Goal: Task Accomplishment & Management: Manage account settings

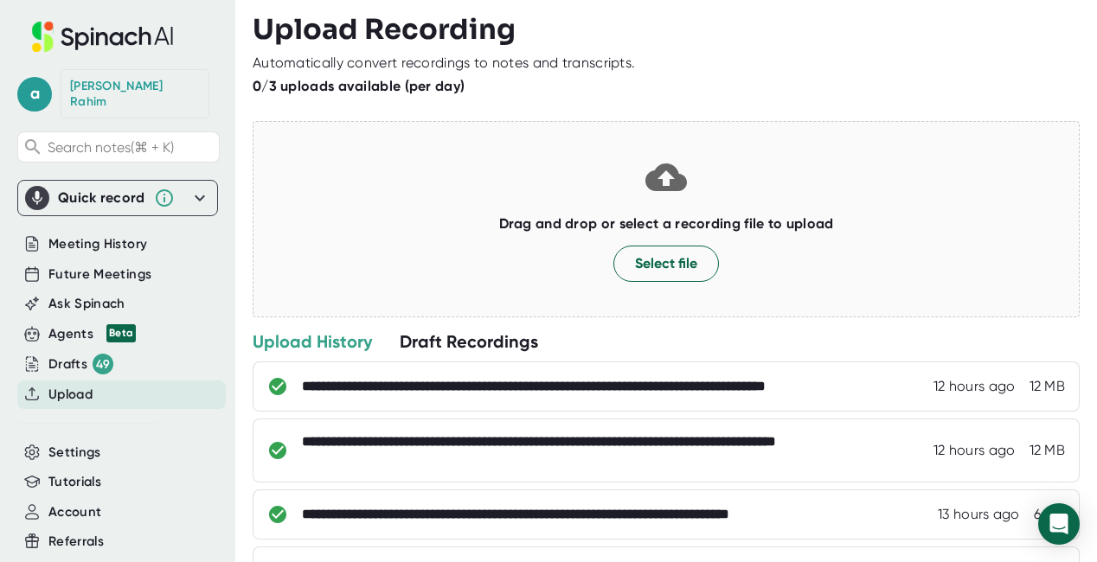
click at [195, 188] on icon at bounding box center [199, 198] width 21 height 21
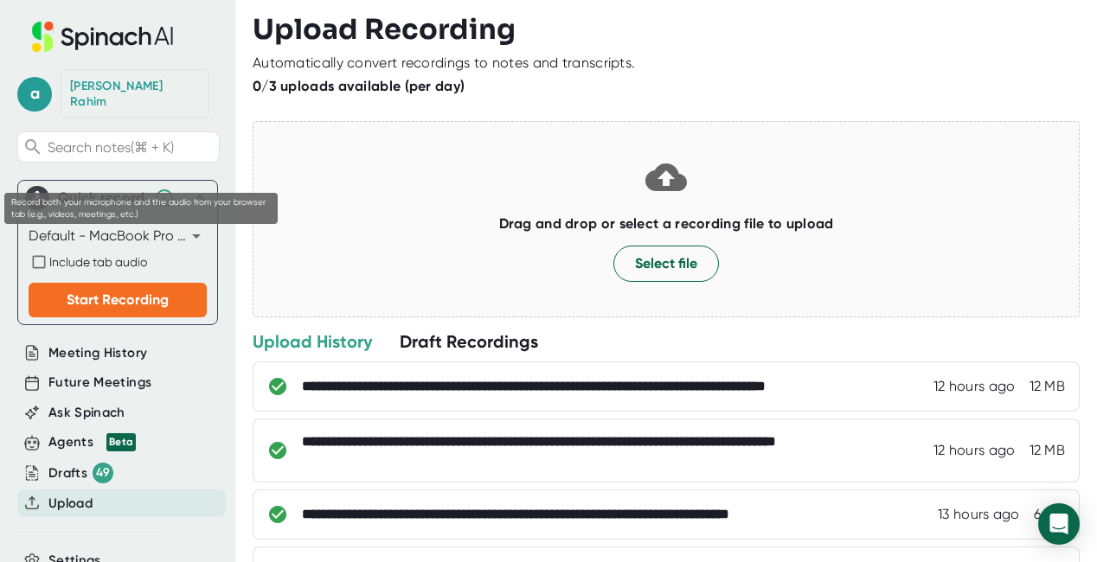
click at [106, 255] on span "Include tab audio" at bounding box center [98, 262] width 98 height 14
click at [49, 252] on input "Include tab audio" at bounding box center [39, 262] width 21 height 21
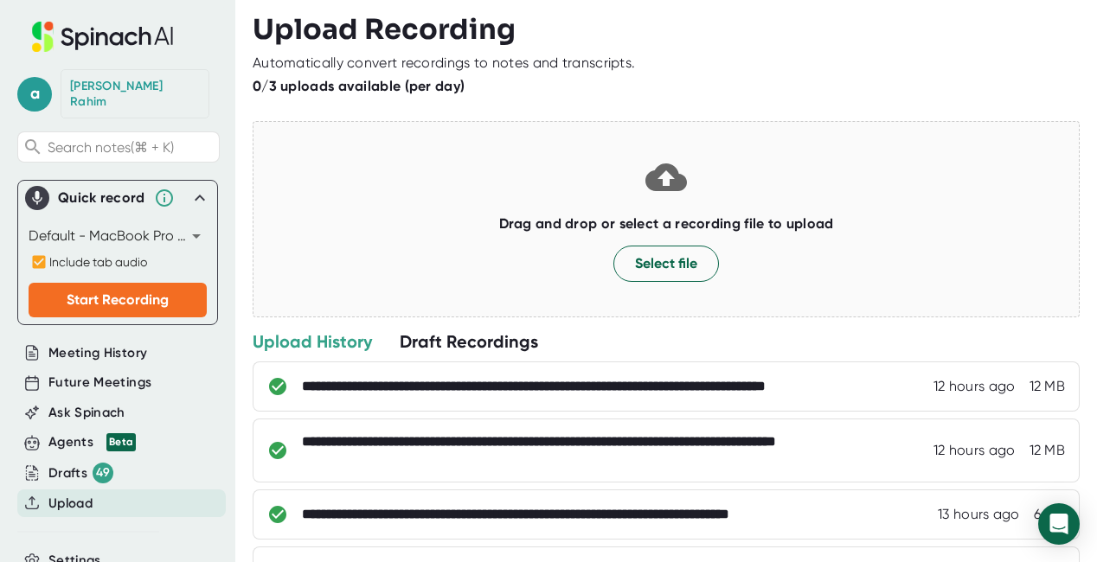
click at [138, 37] on icon at bounding box center [102, 37] width 231 height 30
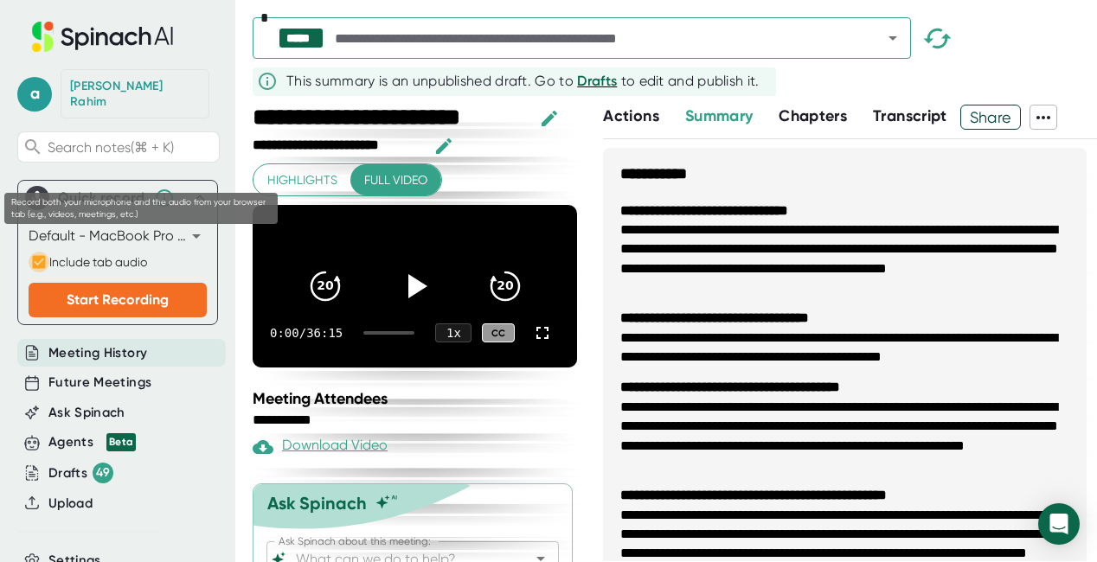
click at [35, 252] on input "Include tab audio" at bounding box center [39, 262] width 21 height 21
checkbox input "false"
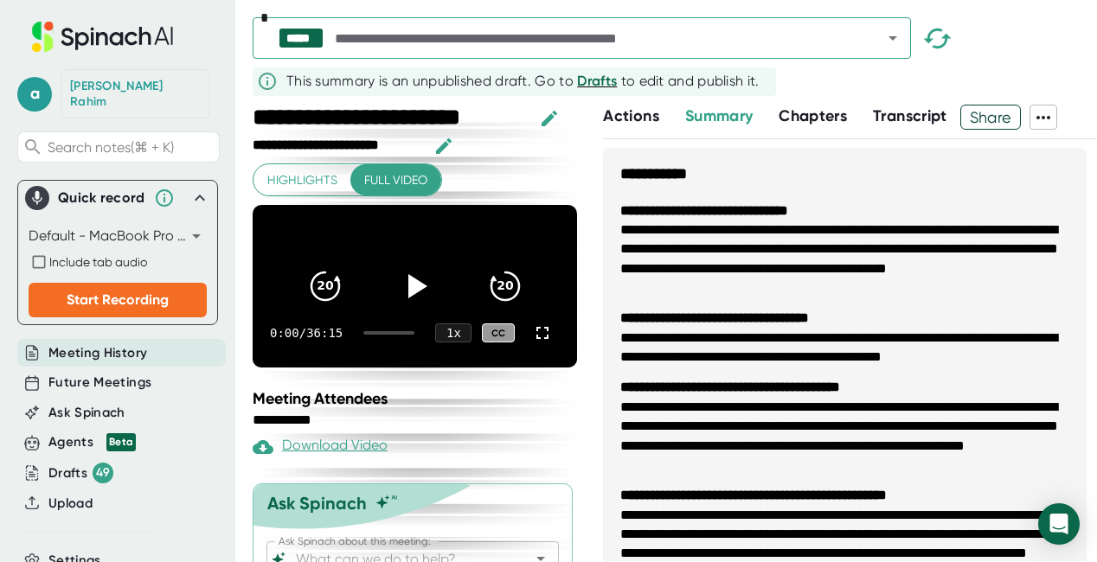
click at [88, 32] on icon at bounding box center [102, 37] width 231 height 30
